Goal: Transaction & Acquisition: Obtain resource

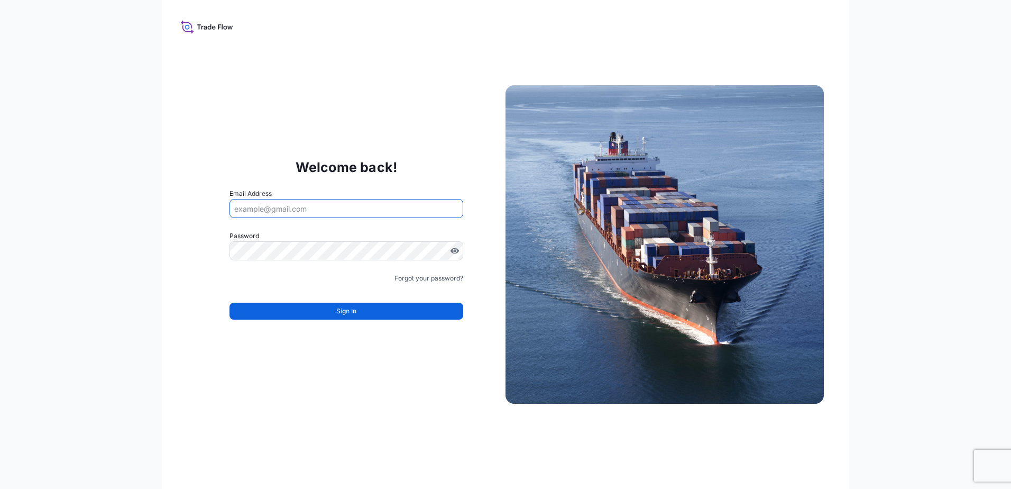
drag, startPoint x: 0, startPoint y: 0, endPoint x: 371, endPoint y: 206, distance: 424.3
click at [371, 206] on input "Email Address" at bounding box center [347, 208] width 234 height 19
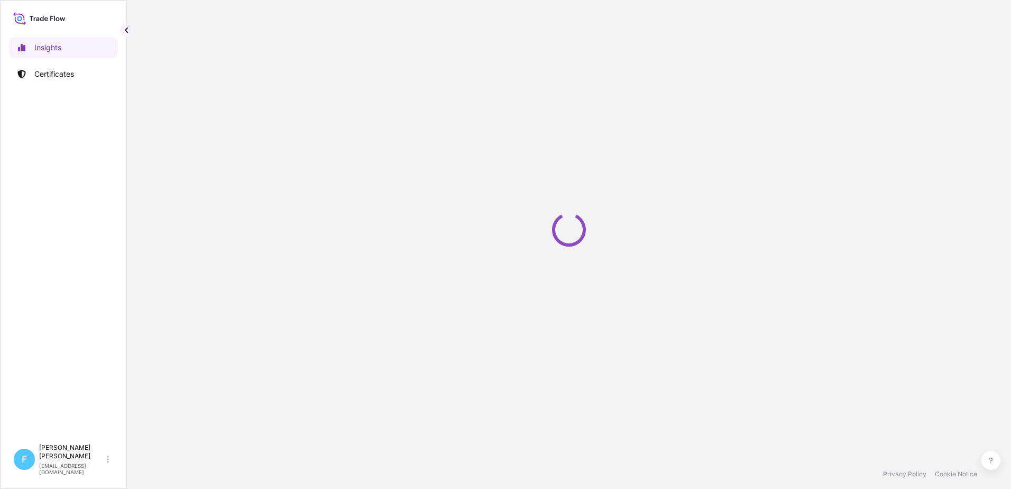
select select "2025"
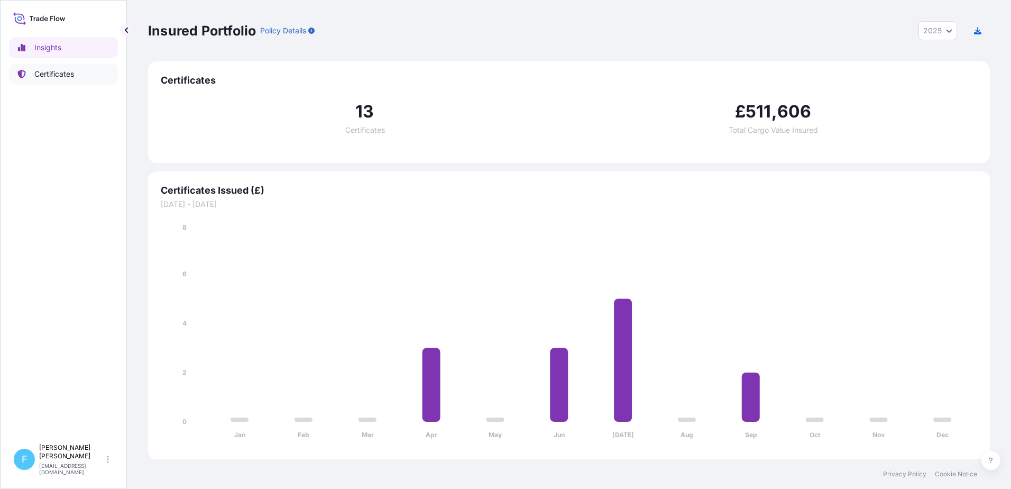
click at [45, 70] on p "Certificates" at bounding box center [54, 74] width 40 height 11
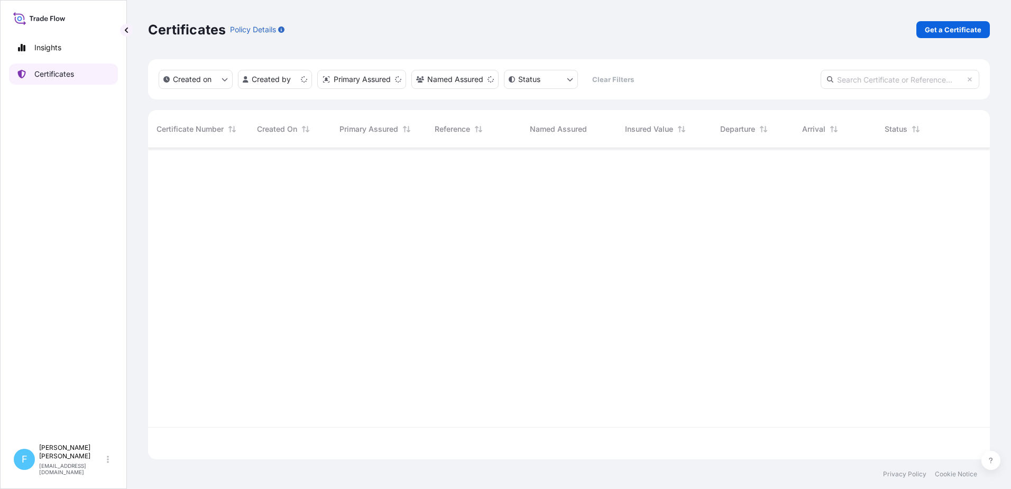
scroll to position [309, 834]
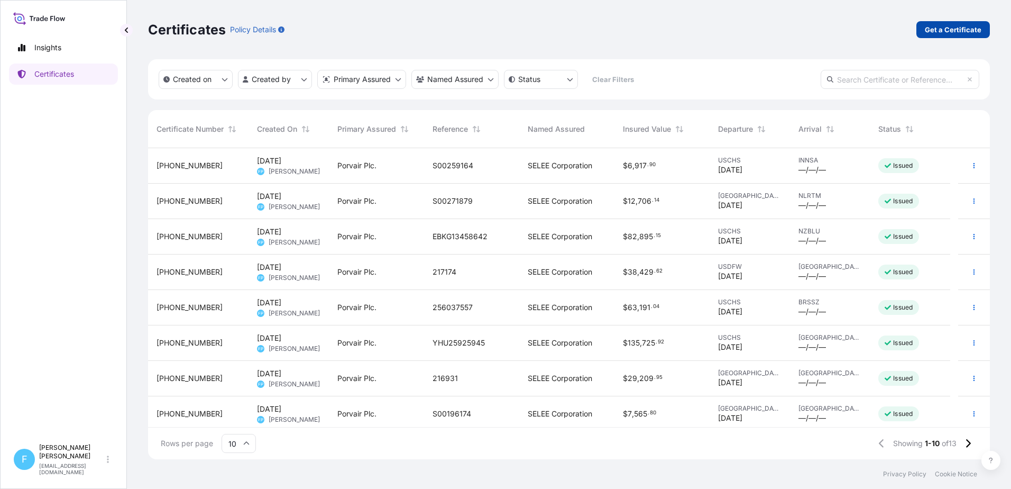
click at [943, 25] on p "Get a Certificate" at bounding box center [953, 29] width 57 height 11
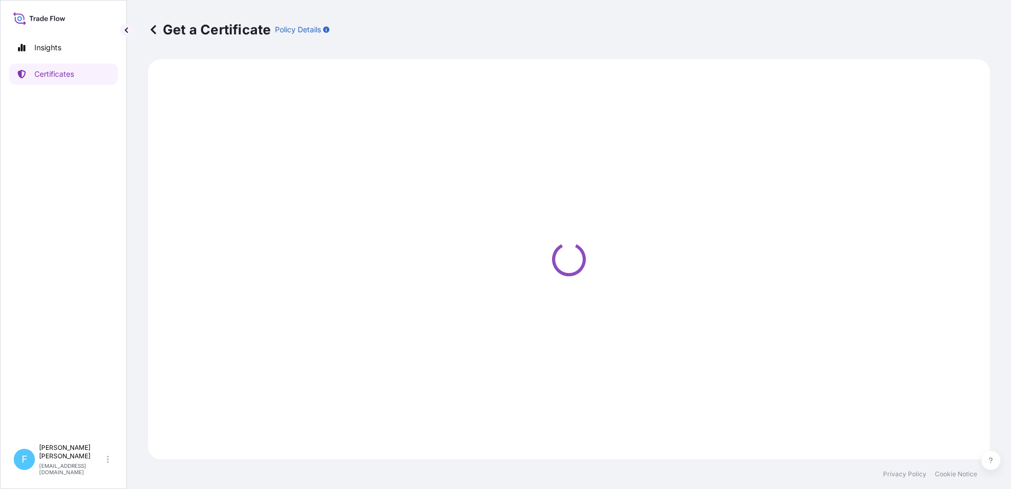
select select "Ocean Vessel"
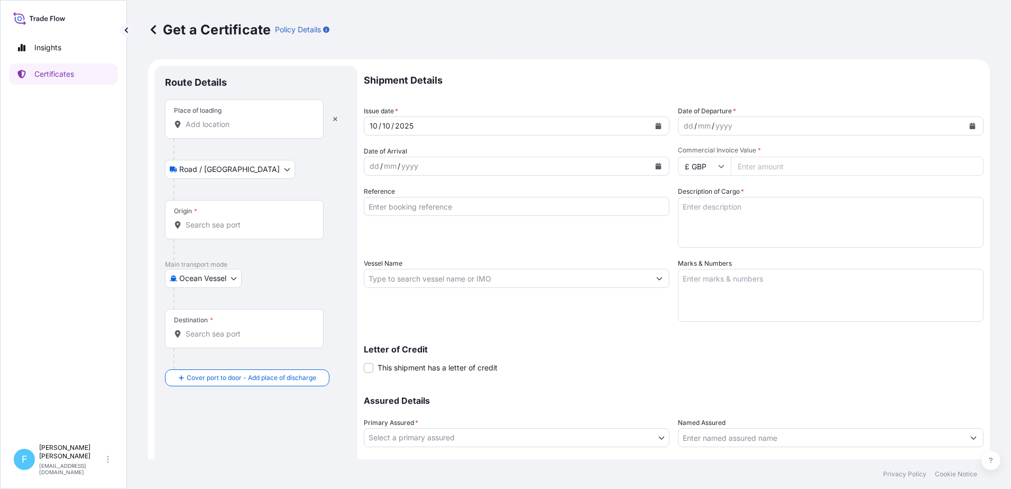
click at [193, 124] on input "Place of loading" at bounding box center [248, 124] width 125 height 11
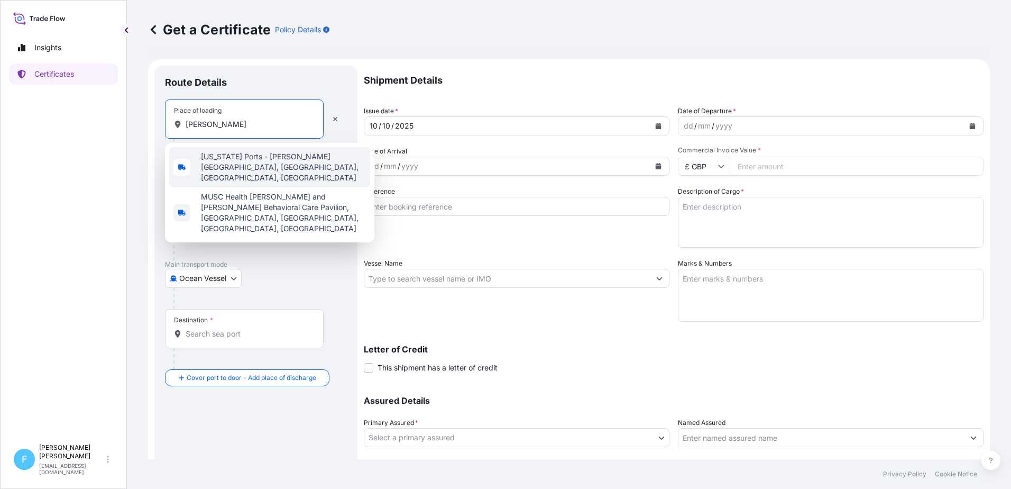
click at [222, 163] on span "South Carolina Ports - Hugh K. Leatherman Terminal, Port Access Road, North Cha…" at bounding box center [283, 167] width 165 height 32
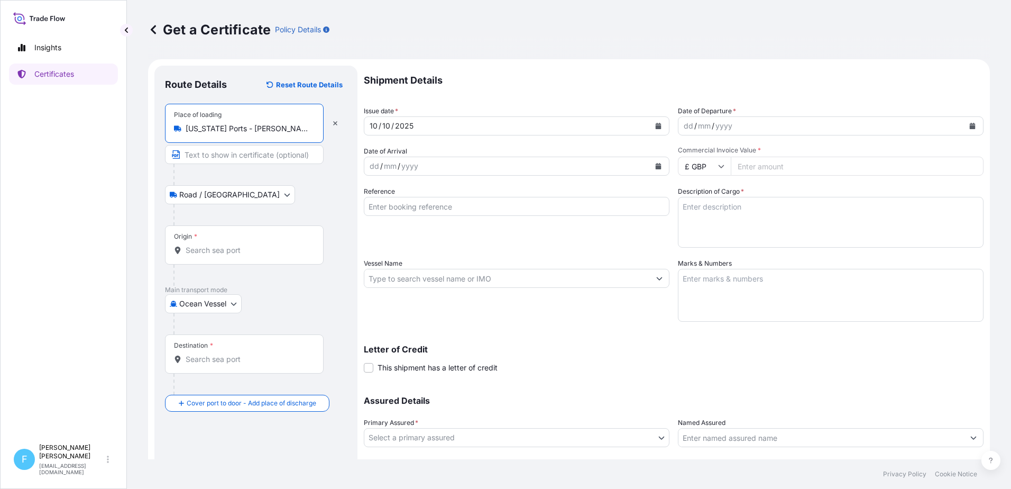
type input "South Carolina Ports - Hugh K. Leatherman Terminal, Port Access Road, North Cha…"
click at [220, 252] on input "Origin *" at bounding box center [248, 250] width 125 height 11
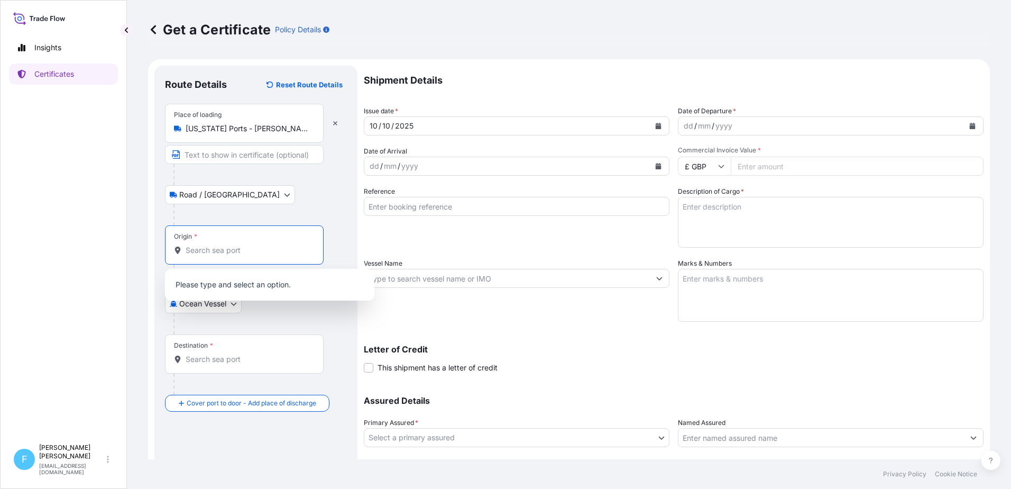
click at [302, 126] on input "South Carolina Ports - Hugh K. Leatherman Terminal, Port Access Road, North Cha…" at bounding box center [248, 128] width 125 height 11
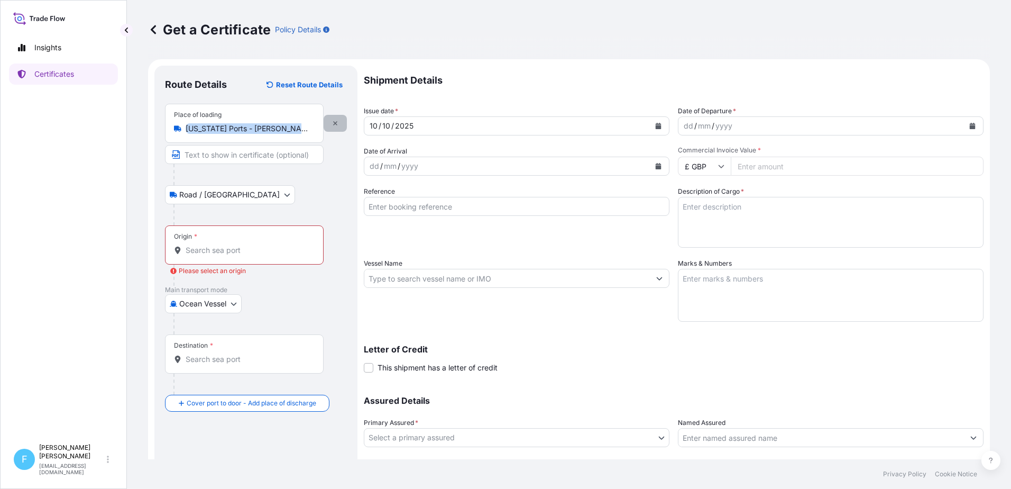
drag, startPoint x: 185, startPoint y: 127, endPoint x: 341, endPoint y: 129, distance: 155.5
click at [341, 129] on div "Place of loading South Carolina Ports - Hugh K. Leatherman Terminal, Port Acces…" at bounding box center [256, 134] width 182 height 60
click at [337, 118] on button "button" at bounding box center [335, 123] width 23 height 17
select select "Road / Inland"
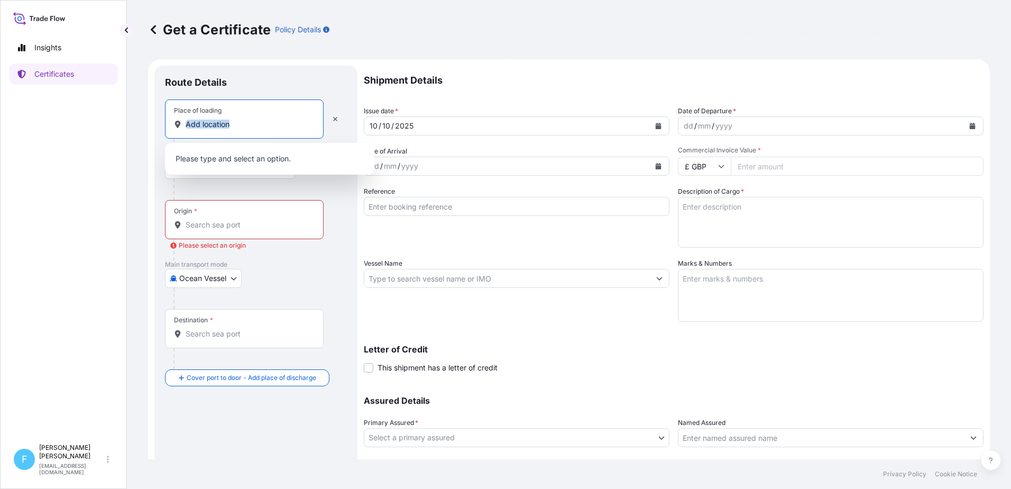
click at [241, 126] on input "Place of loading" at bounding box center [248, 124] width 125 height 11
drag, startPoint x: 244, startPoint y: 124, endPoint x: 168, endPoint y: 120, distance: 76.8
click at [166, 120] on div "Place of loading" at bounding box center [244, 118] width 159 height 39
click at [186, 120] on input "Place of loading" at bounding box center [248, 124] width 125 height 11
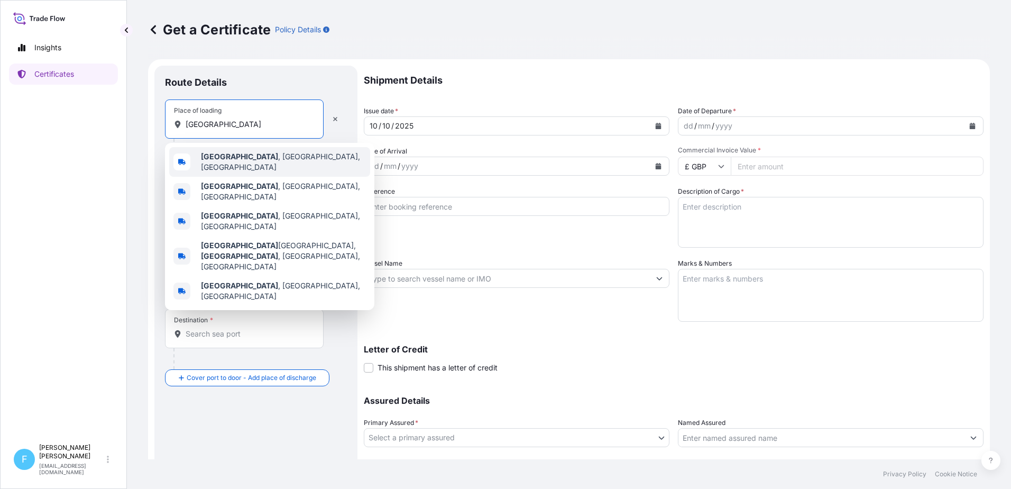
click at [257, 155] on span "Hendersonville , NC, USA" at bounding box center [283, 161] width 165 height 21
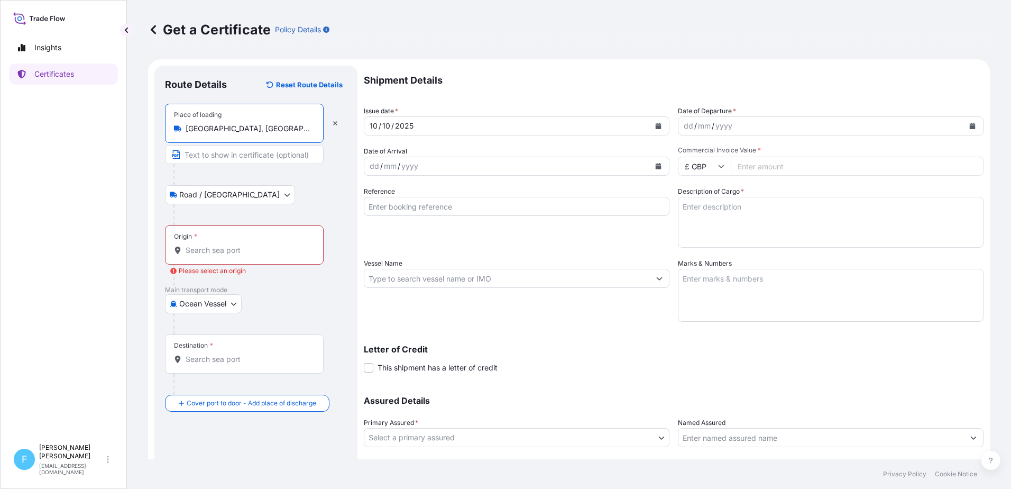
type input "Hendersonville, NC, USA"
click at [216, 251] on input "Origin * Please select an origin" at bounding box center [248, 250] width 125 height 11
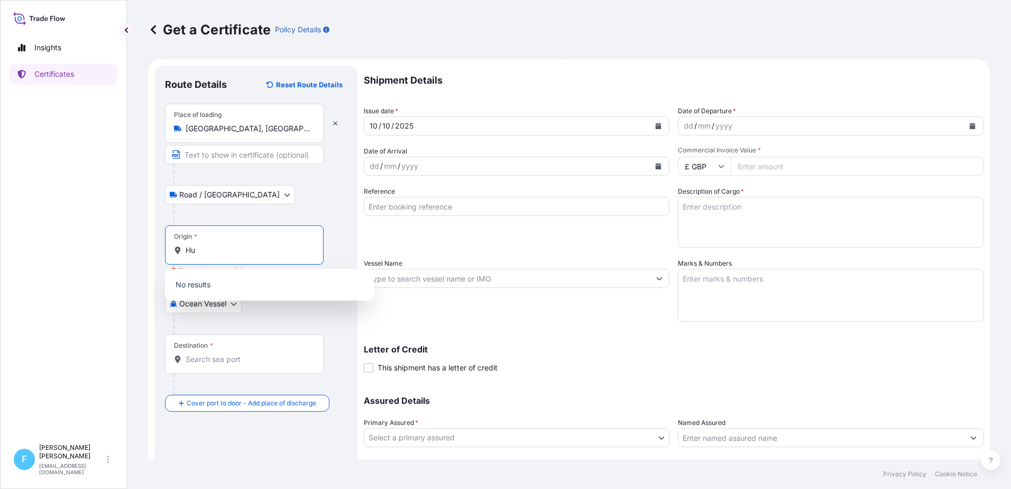
type input "H"
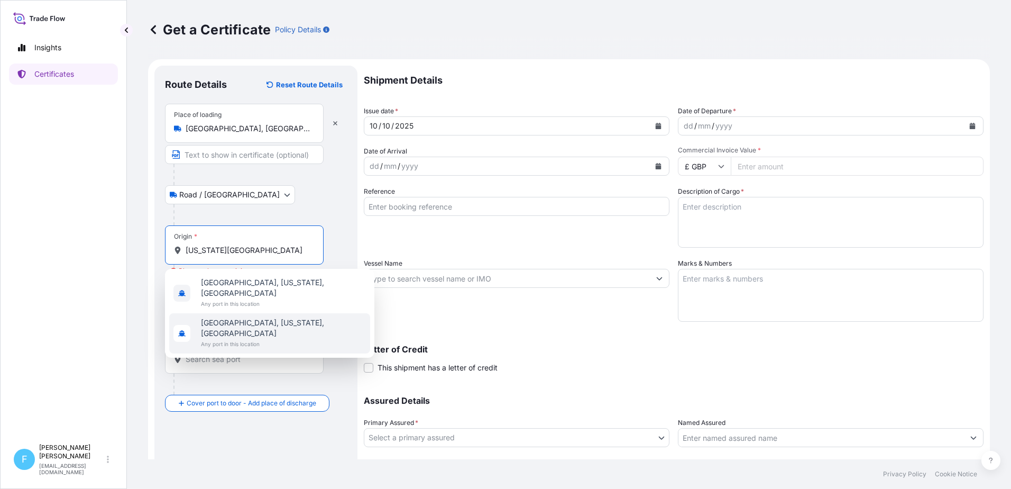
click at [254, 317] on span "Charleston, South Carolina, USA" at bounding box center [283, 327] width 165 height 21
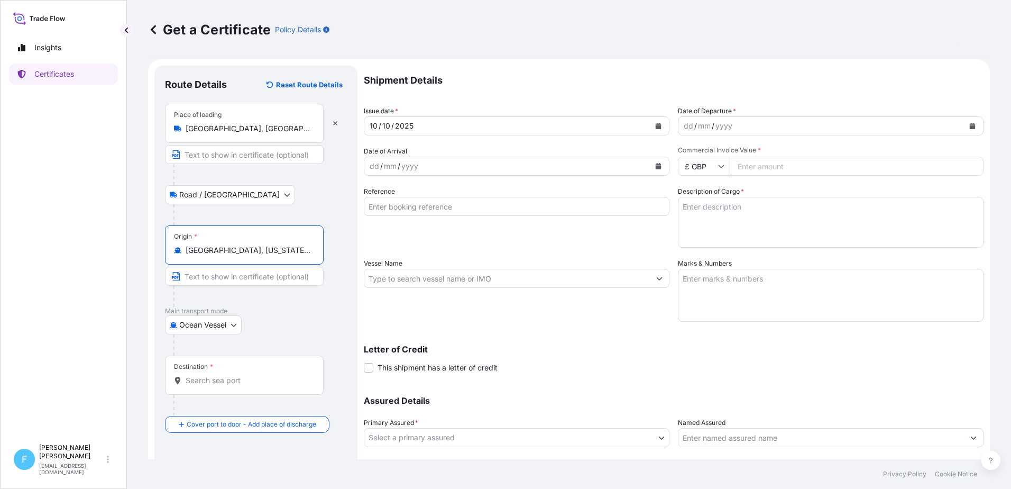
type input "Charleston, South Carolina, USA"
click at [252, 277] on input "Text to appear on certificate" at bounding box center [244, 276] width 159 height 19
type input "Hugh K Leatherman Terminal"
click at [222, 382] on input "Destination *" at bounding box center [248, 380] width 125 height 11
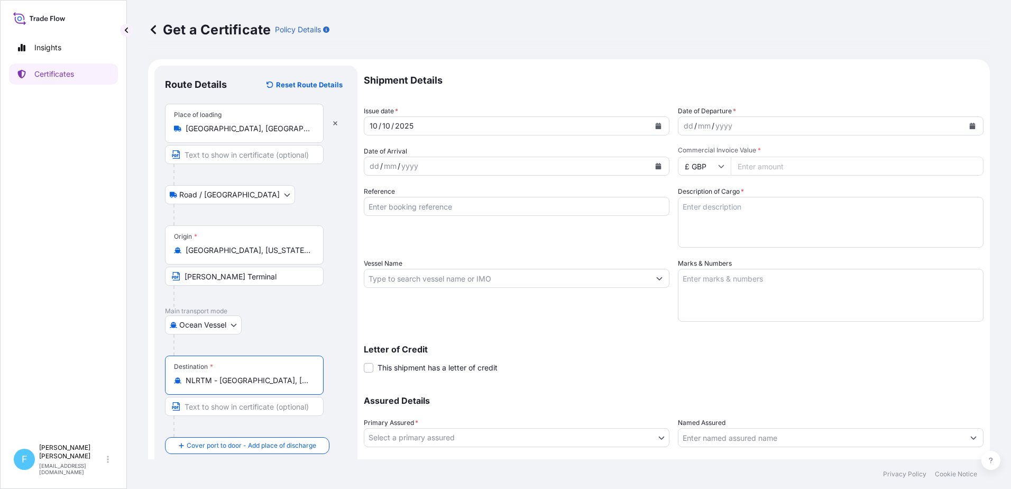
type input "NLRTM - Rotterdam, Netherlands"
click at [970, 126] on icon "Calendar" at bounding box center [973, 126] width 6 height 6
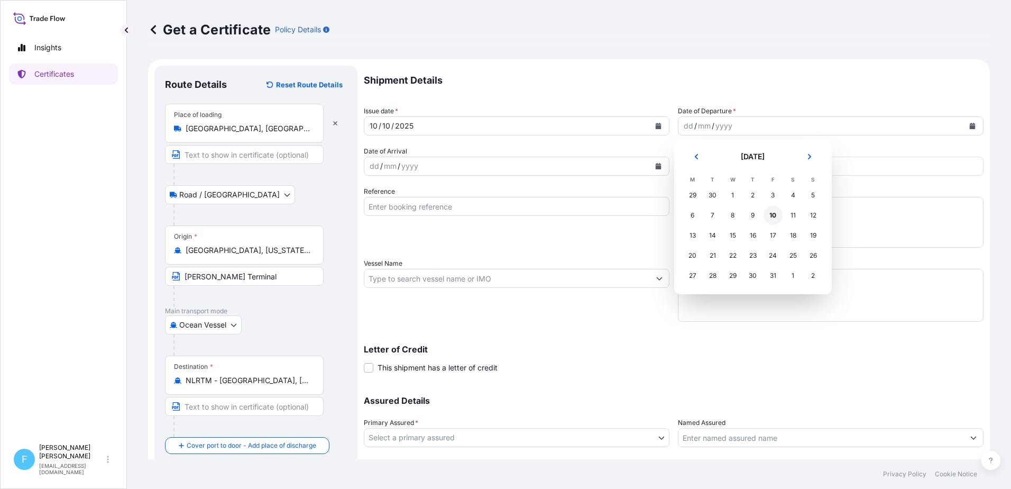
click at [772, 215] on div "10" at bounding box center [773, 215] width 19 height 19
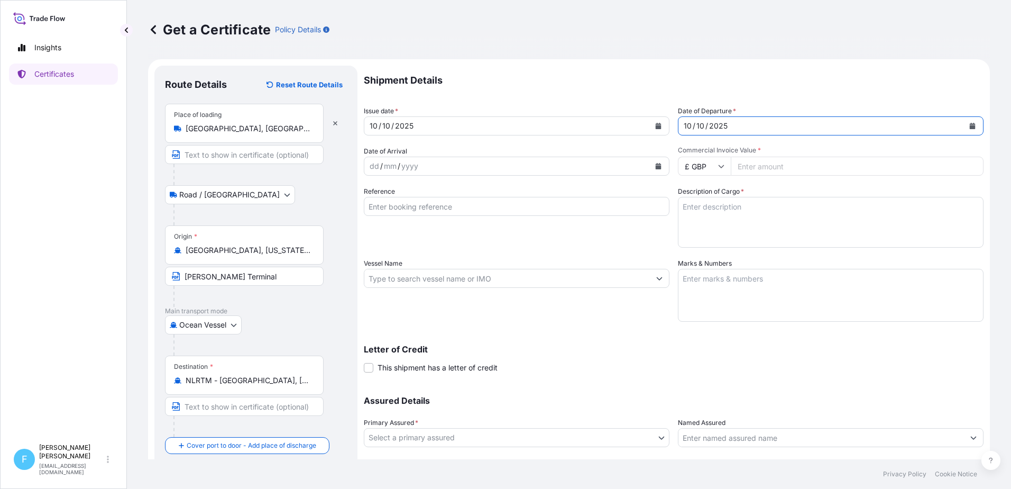
click at [718, 168] on icon at bounding box center [721, 166] width 6 height 6
click at [689, 239] on div "$ USD" at bounding box center [701, 240] width 44 height 20
type input "$ USD"
click at [408, 205] on input "Reference" at bounding box center [517, 206] width 306 height 19
paste input "EBKG14338115"
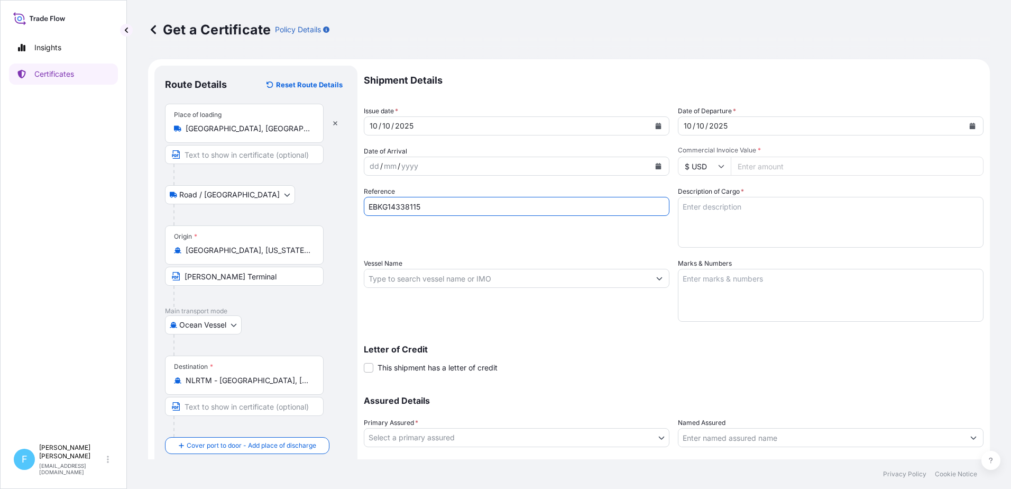
type input "EBKG14338115"
click at [723, 213] on textarea "Description of Cargo *" at bounding box center [831, 222] width 306 height 51
click at [696, 213] on textarea "Description of Cargo *" at bounding box center [831, 222] width 306 height 51
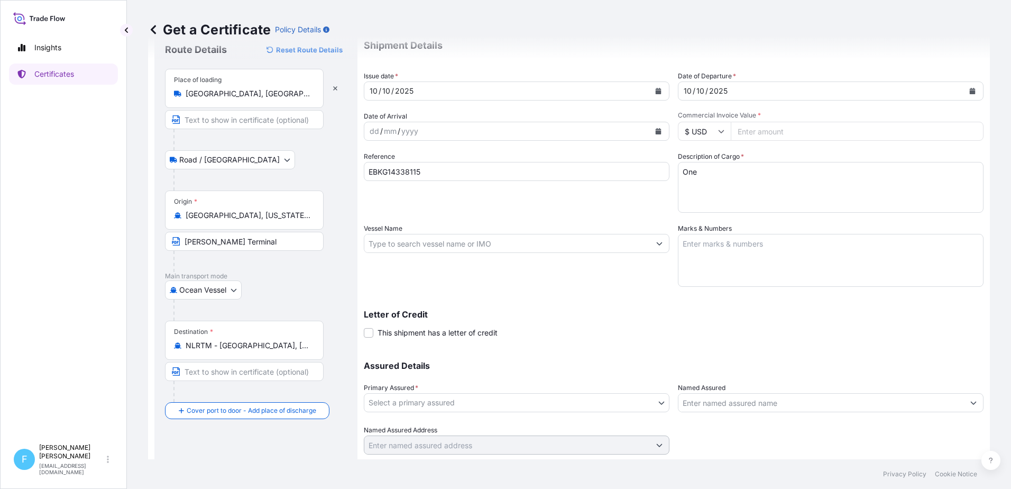
scroll to position [53, 0]
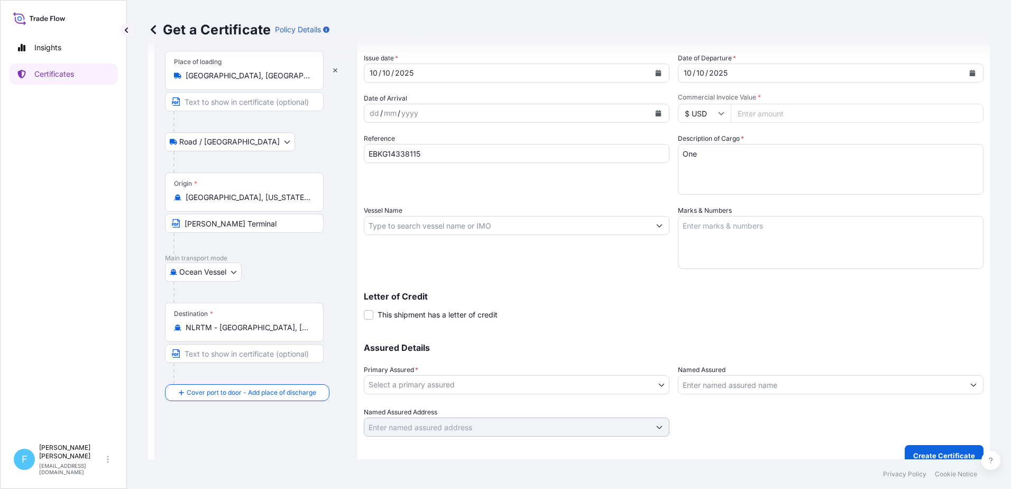
click at [702, 160] on textarea "One" at bounding box center [831, 169] width 306 height 51
paste textarea "Container No.MSMU881362-0, Seal No.0014678"
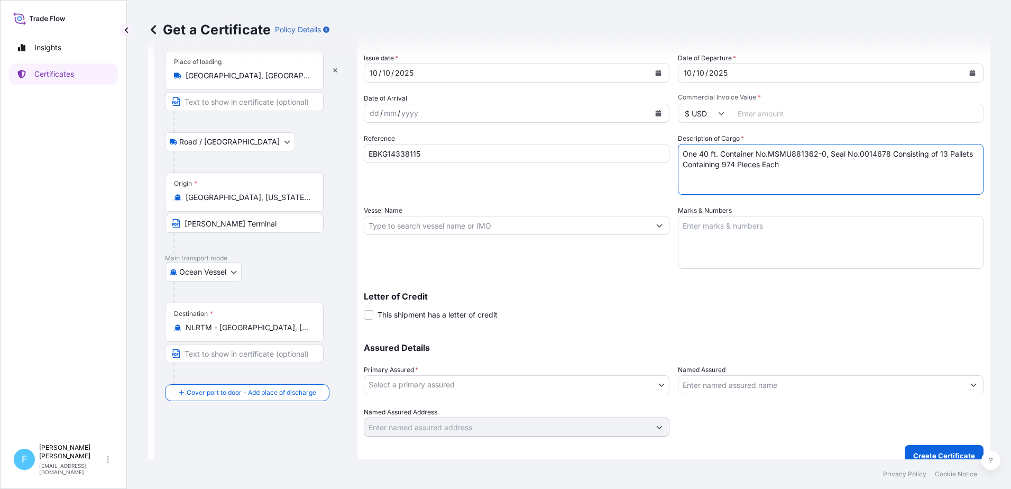
type textarea "One 40 ft. Container No.MSMU881362-0, Seal No.0014678 Consisting of 13 Pallets …"
click at [701, 230] on textarea "Marks & Numbers" at bounding box center [831, 242] width 306 height 53
paste textarea "Container No.MSMU881362-0, Seal No.0014678"
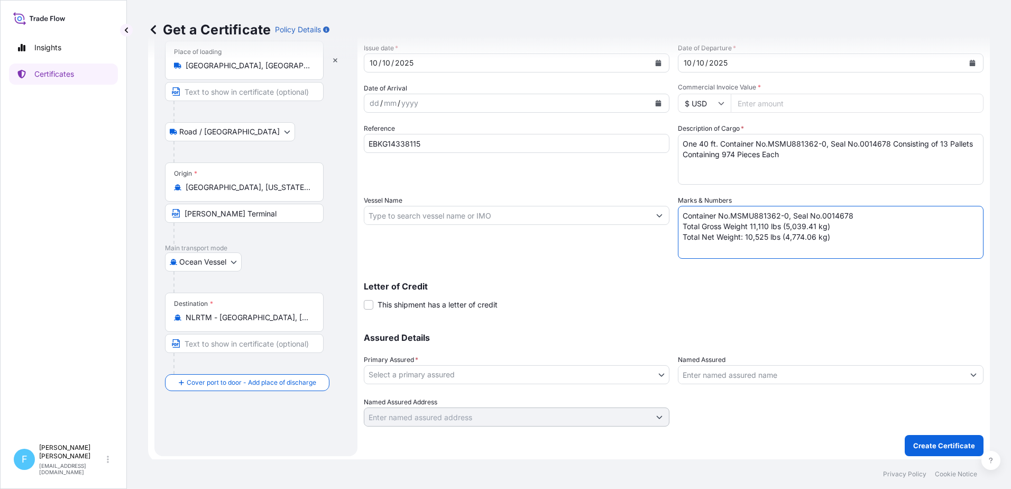
scroll to position [66, 0]
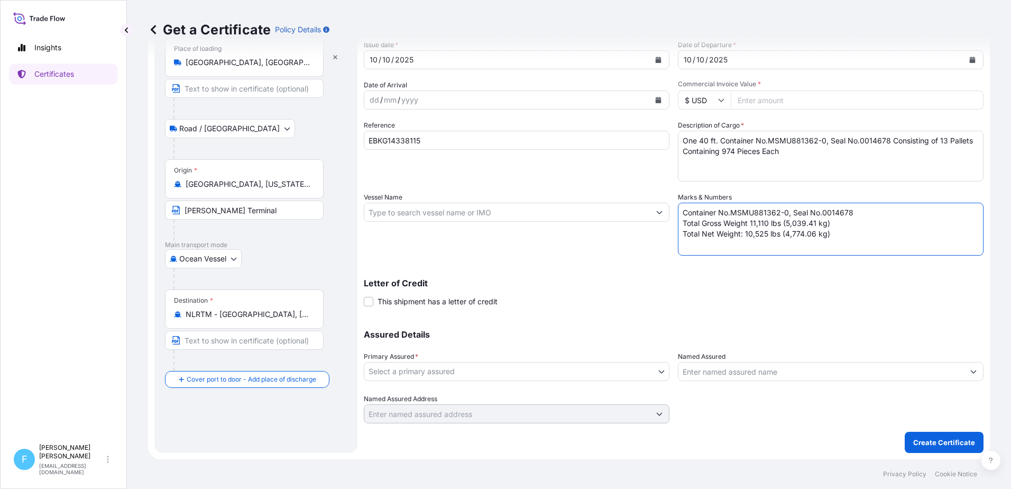
type textarea "Container No.MSMU881362-0, Seal No.0014678 Total Gross Weight 11,110 lbs (5,039…"
click at [646, 372] on body "Insights Certificates F Flor Pickus fpickus@selee.com Get a Certificate Policy …" at bounding box center [505, 244] width 1011 height 489
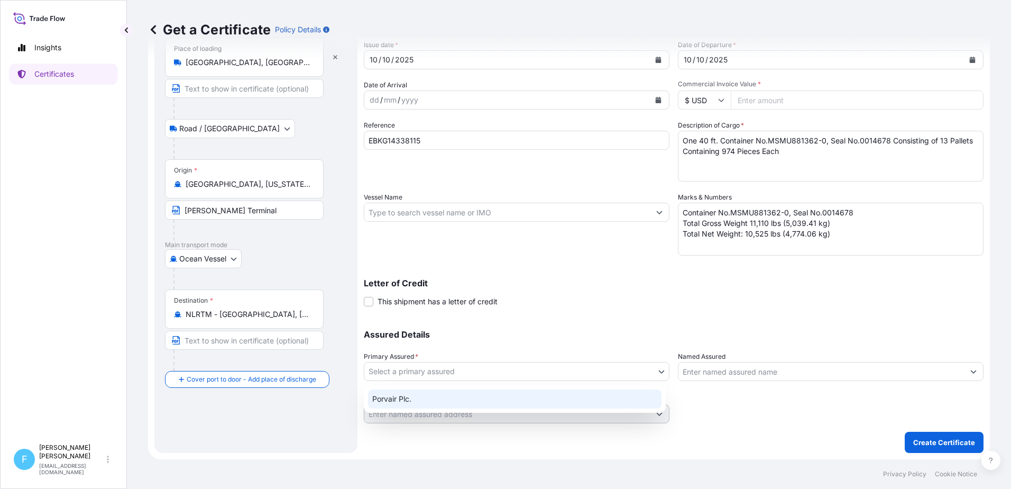
click at [384, 400] on div "Porvair Plc." at bounding box center [515, 398] width 294 height 19
select select "31434"
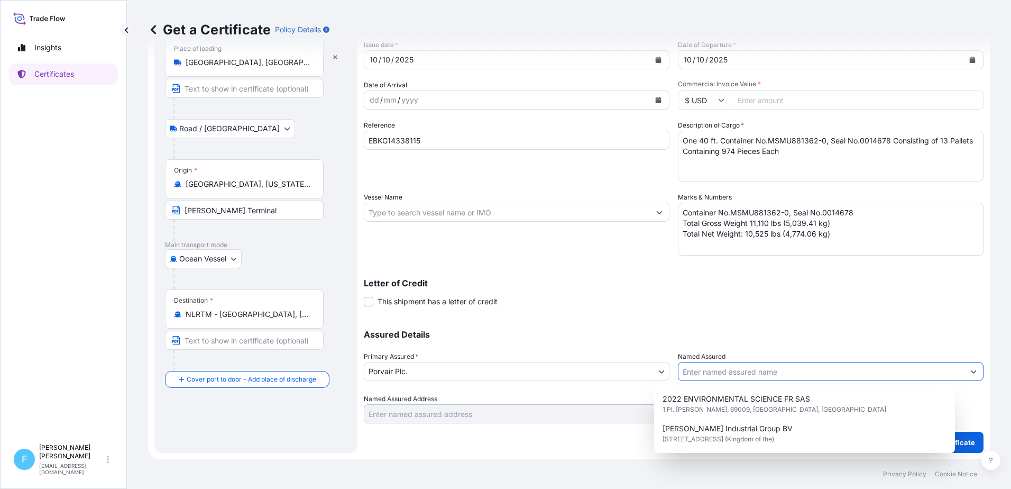
click at [727, 374] on input "Named Assured" at bounding box center [822, 371] width 286 height 19
click at [572, 373] on body "6 options available. Insights Certificates F Flor Pickus fpickus@selee.com Get …" at bounding box center [505, 244] width 1011 height 489
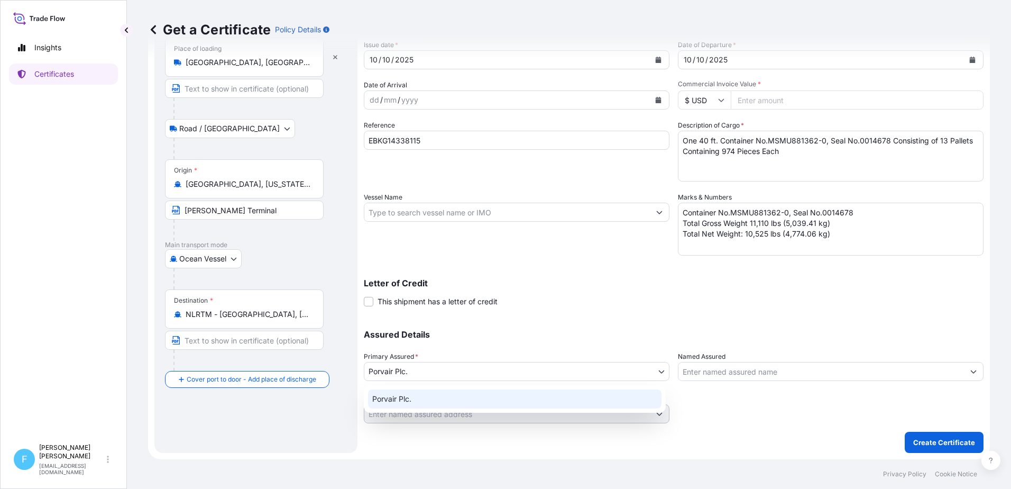
click at [606, 397] on div "Porvair Plc." at bounding box center [515, 398] width 294 height 19
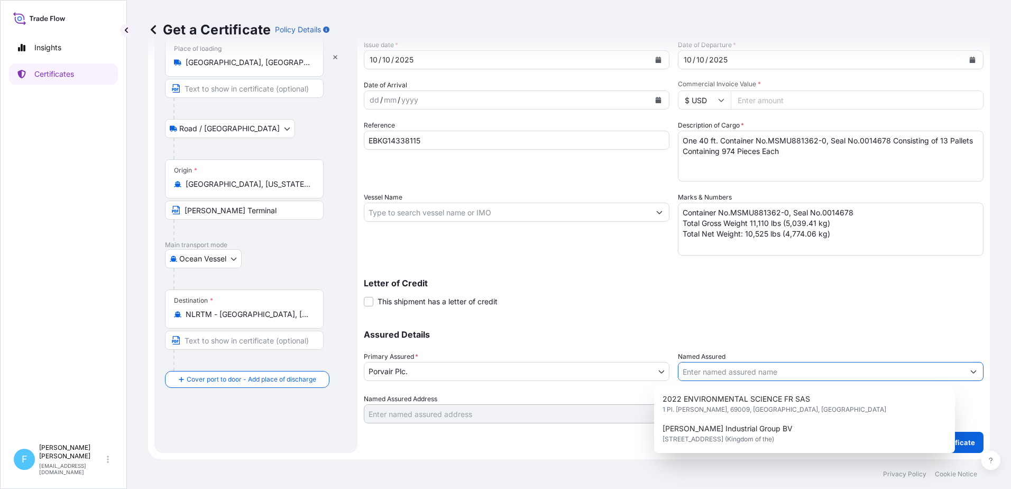
click at [971, 373] on icon "Show suggestions" at bounding box center [974, 371] width 6 height 3
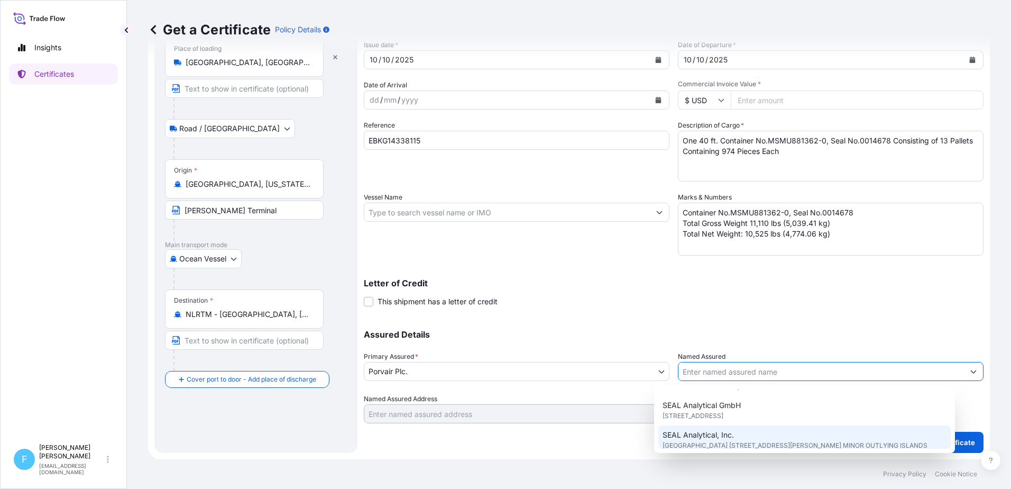
scroll to position [106, 0]
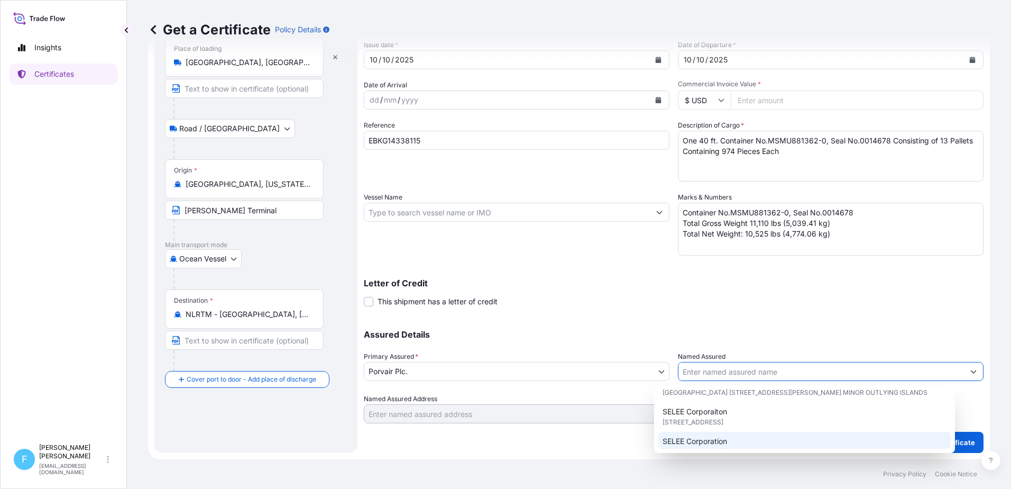
click at [753, 441] on div "SELEE Corporation 700 Shepherd Street, 28792, Hendersonville, United States of …" at bounding box center [805, 447] width 293 height 30
type input "SELEE Corporation"
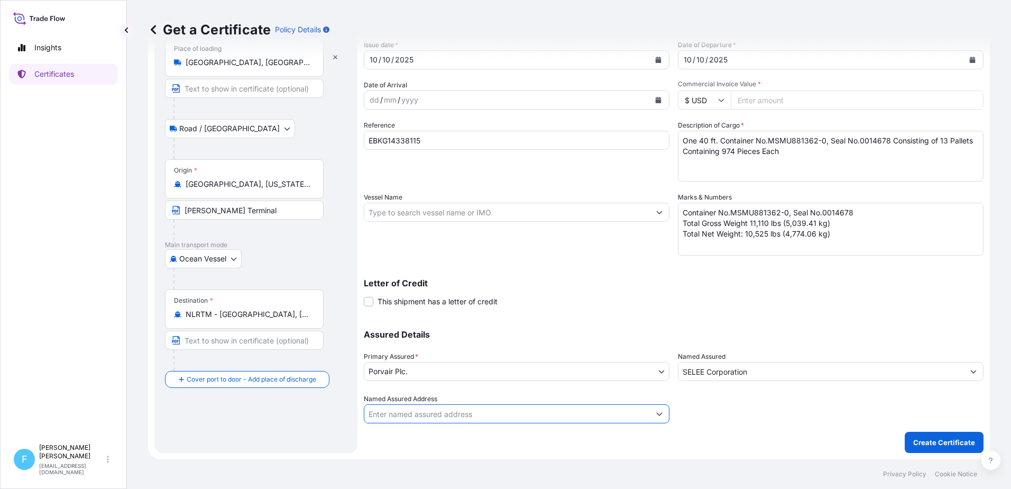
click at [579, 417] on input "Named Assured Address" at bounding box center [507, 413] width 286 height 19
click at [657, 414] on icon "Show suggestions" at bounding box center [660, 414] width 6 height 3
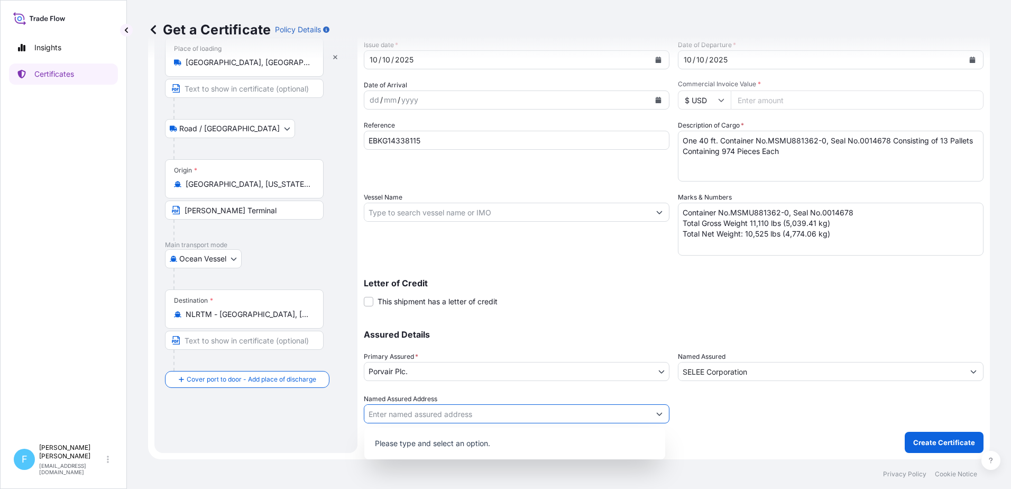
click at [657, 414] on icon "Show suggestions" at bounding box center [660, 414] width 6 height 3
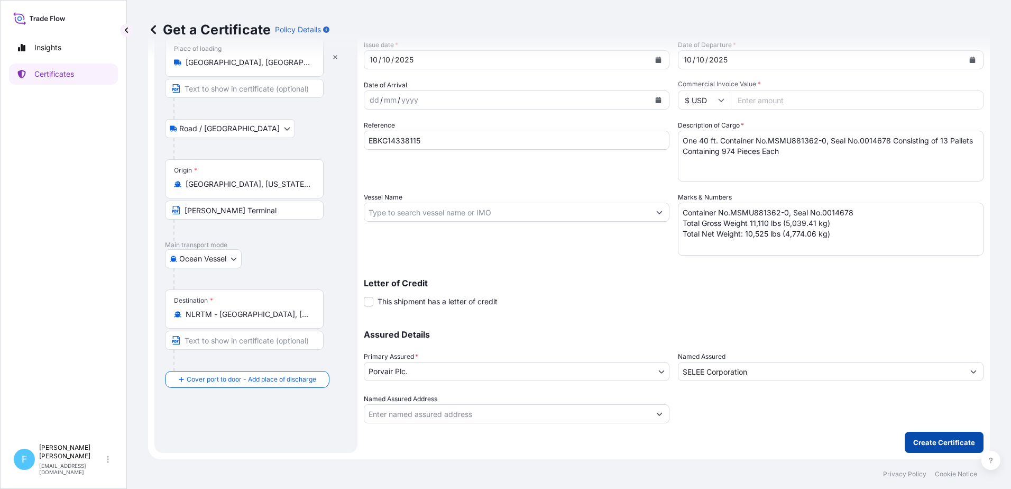
click at [914, 441] on p "Create Certificate" at bounding box center [945, 442] width 62 height 11
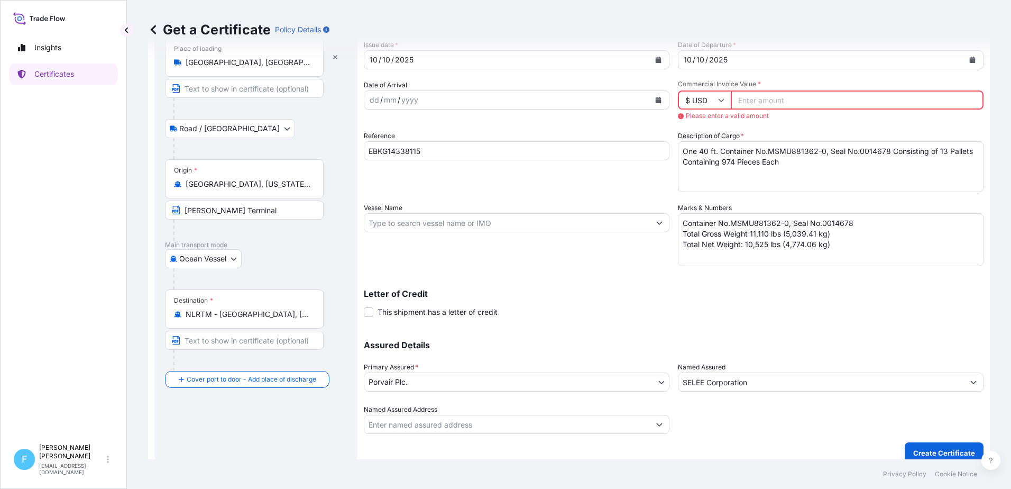
click at [736, 99] on input "Commercial Invoice Value *" at bounding box center [857, 99] width 253 height 19
paste input "172427.08"
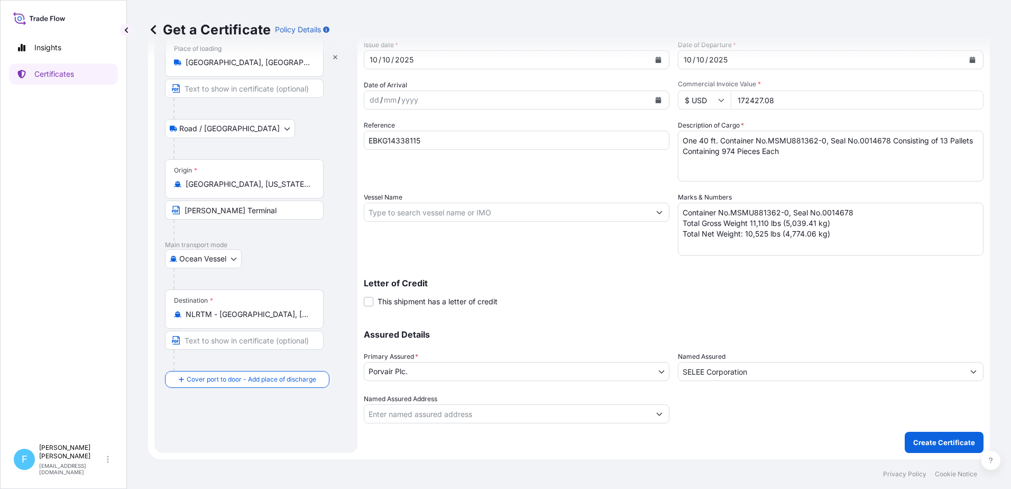
type input "172427.08"
click at [413, 212] on input "Vessel Name" at bounding box center [507, 212] width 286 height 19
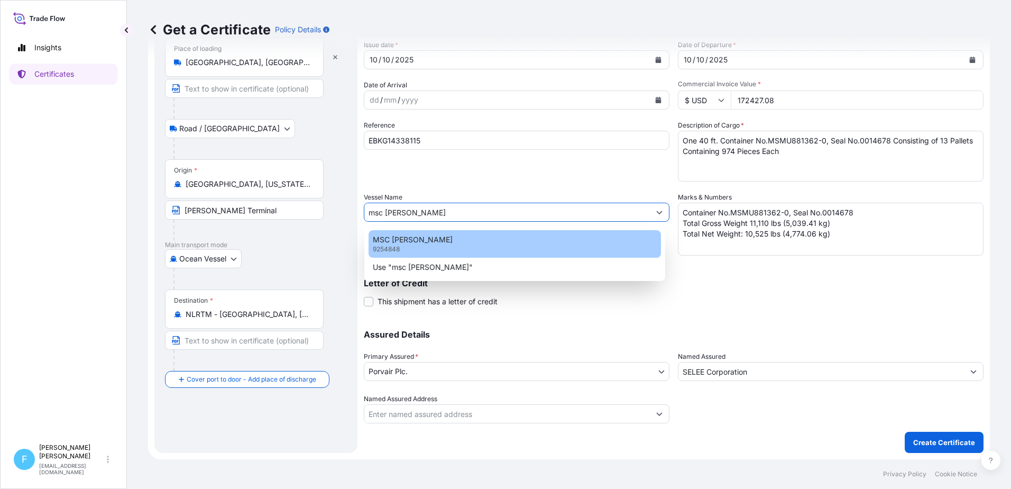
click at [418, 248] on div "MSC ANSHIKA VI 9254848" at bounding box center [515, 244] width 293 height 28
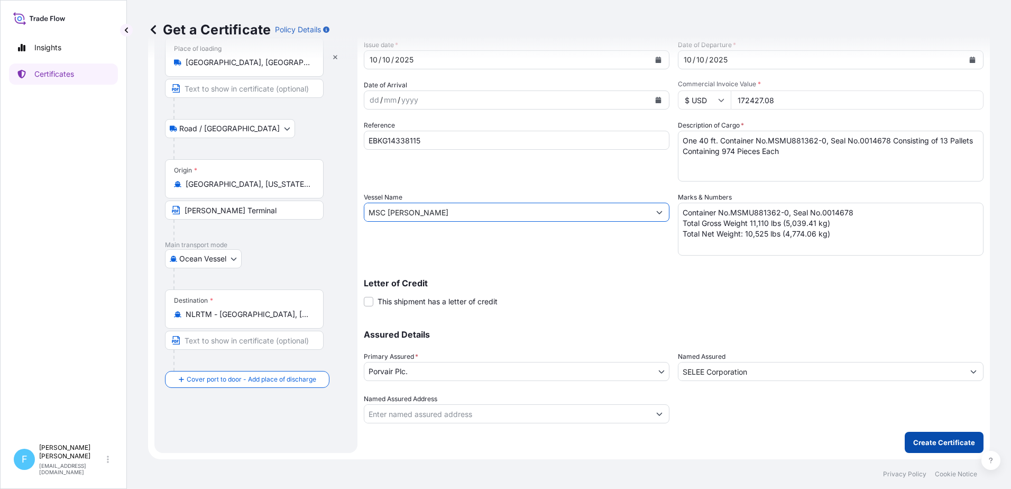
type input "MSC ANSHIKA VI"
click at [947, 443] on p "Create Certificate" at bounding box center [945, 442] width 62 height 11
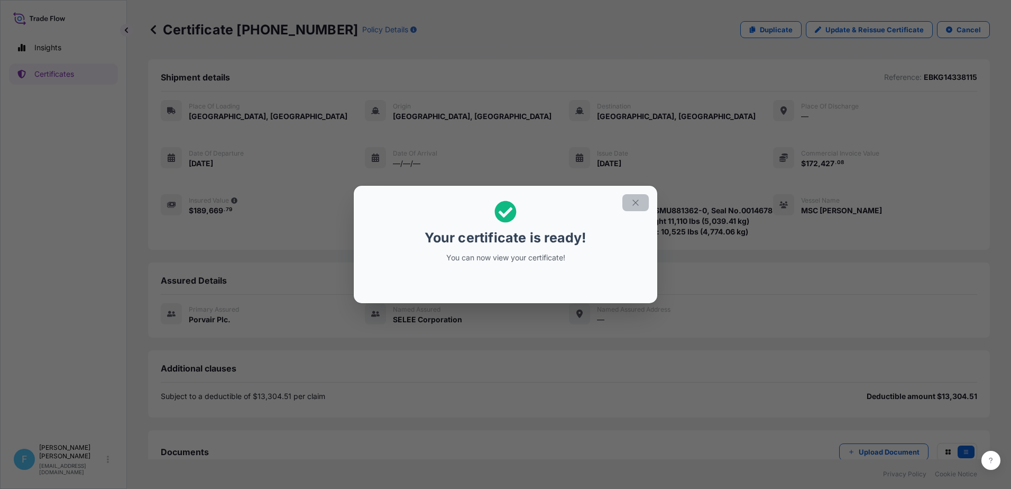
click at [635, 203] on icon "button" at bounding box center [636, 202] width 6 height 6
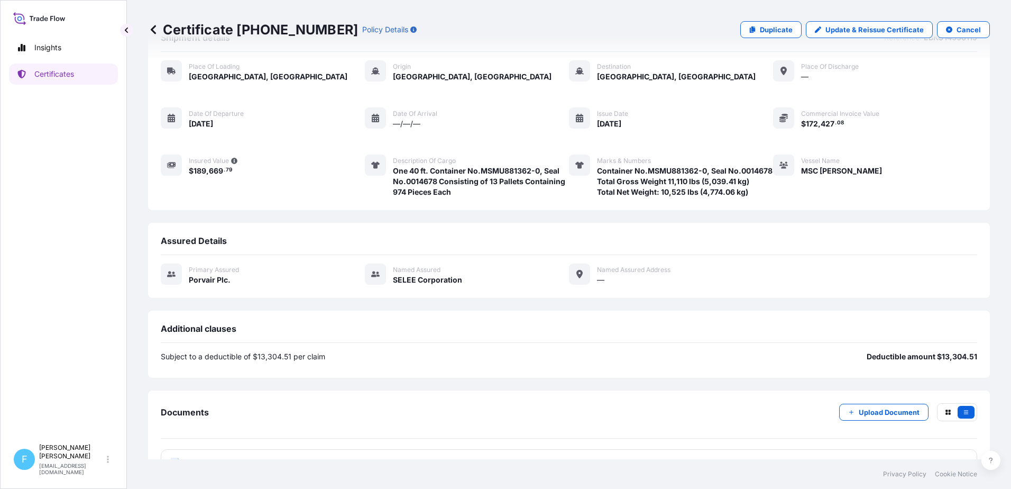
scroll to position [80, 0]
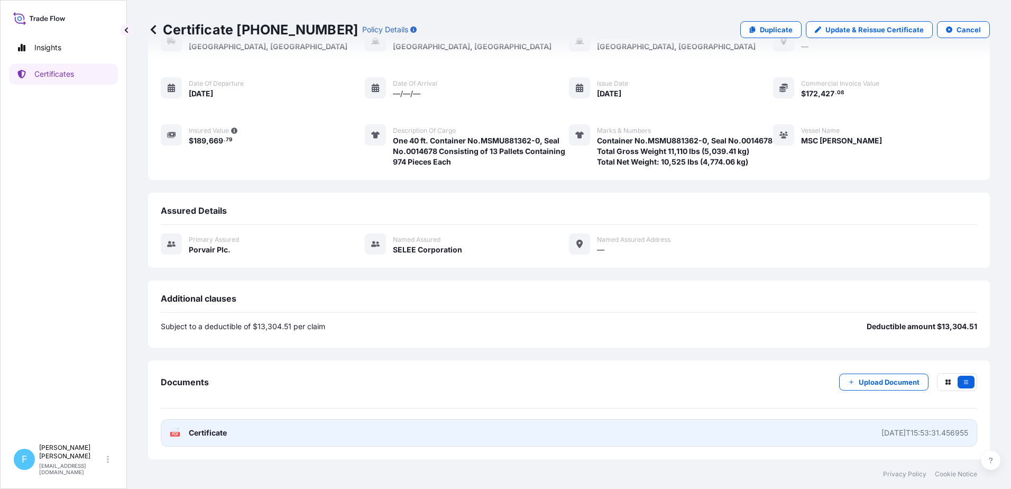
click at [323, 437] on link "PDF Certificate 2025-10-10T15:53:31.456955" at bounding box center [569, 433] width 817 height 28
